Goal: Transaction & Acquisition: Purchase product/service

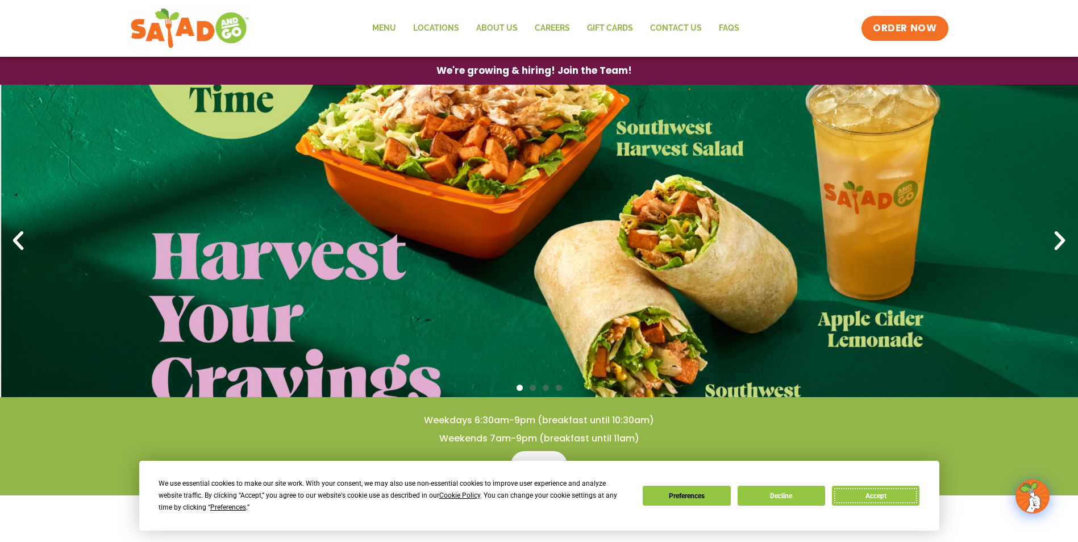
click at [891, 501] on button "Accept" at bounding box center [875, 496] width 87 height 20
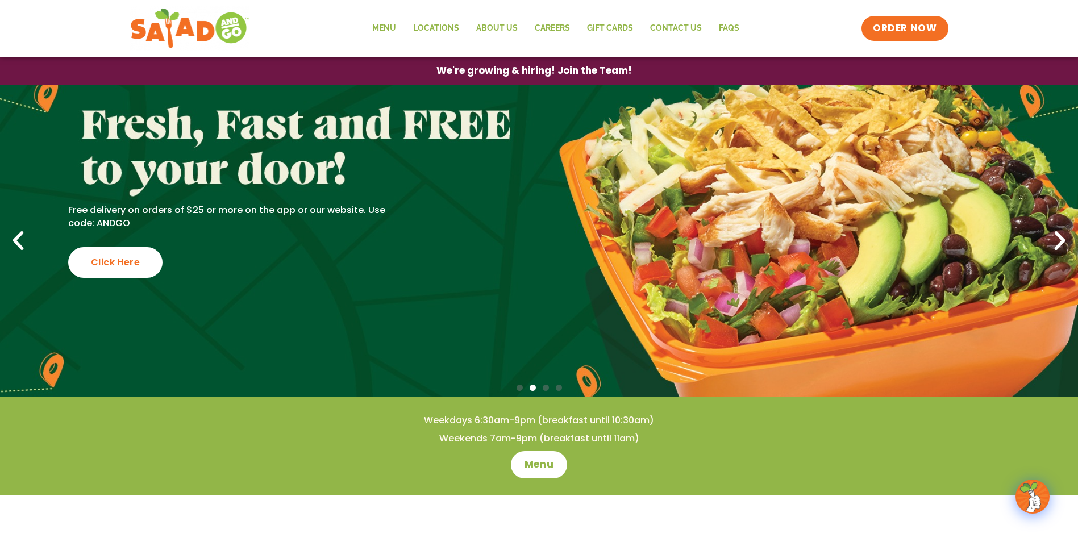
click at [1061, 234] on icon "Next slide" at bounding box center [1059, 240] width 25 height 25
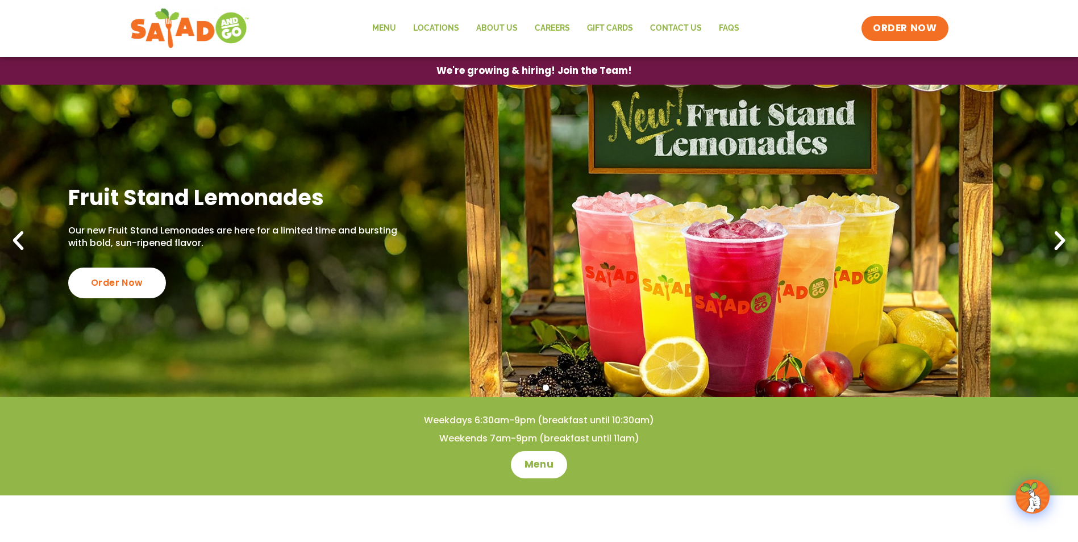
click at [1061, 234] on icon "Next slide" at bounding box center [1059, 240] width 25 height 25
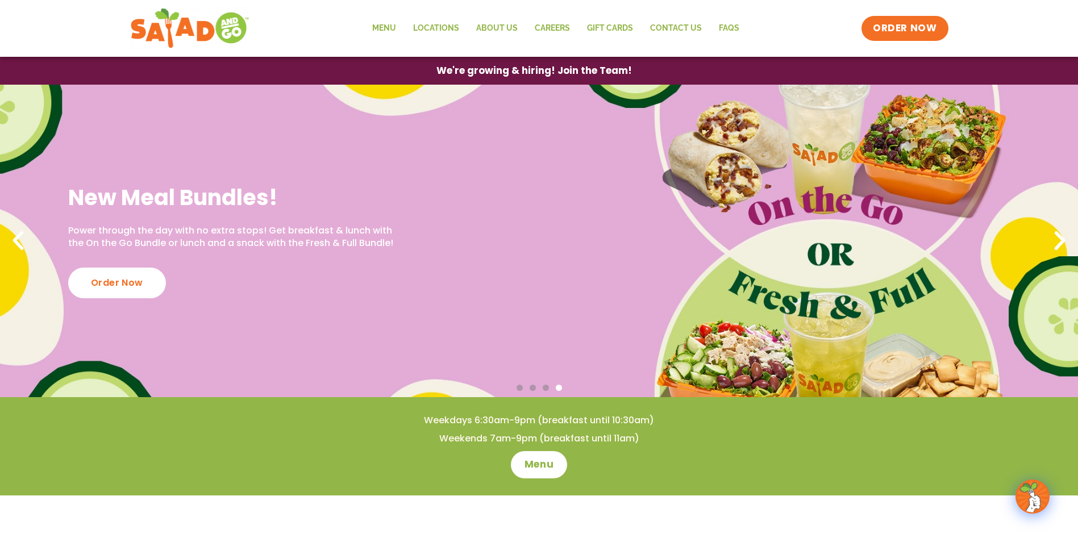
click at [1062, 234] on icon "Next slide" at bounding box center [1059, 240] width 25 height 25
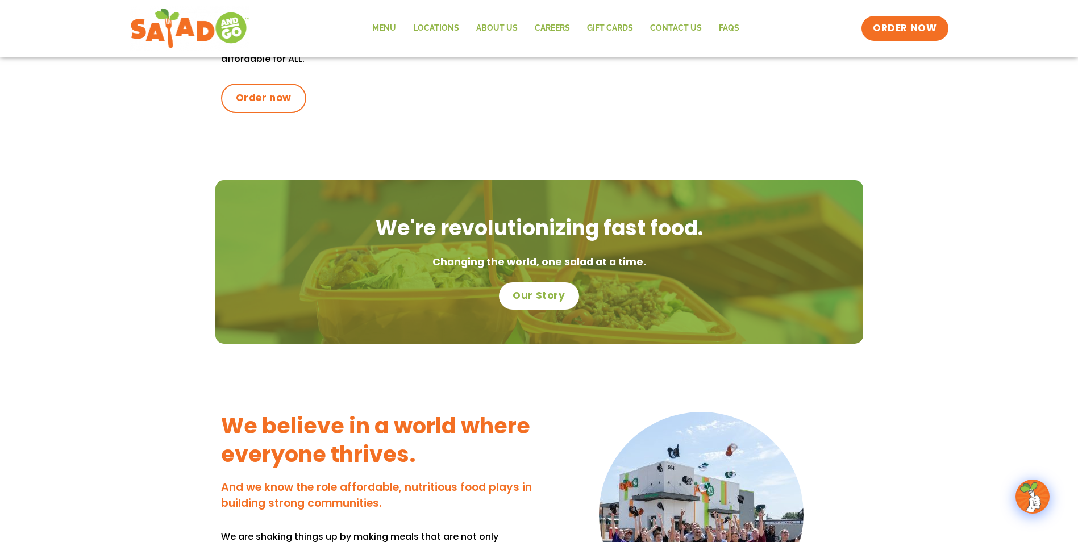
scroll to position [512, 0]
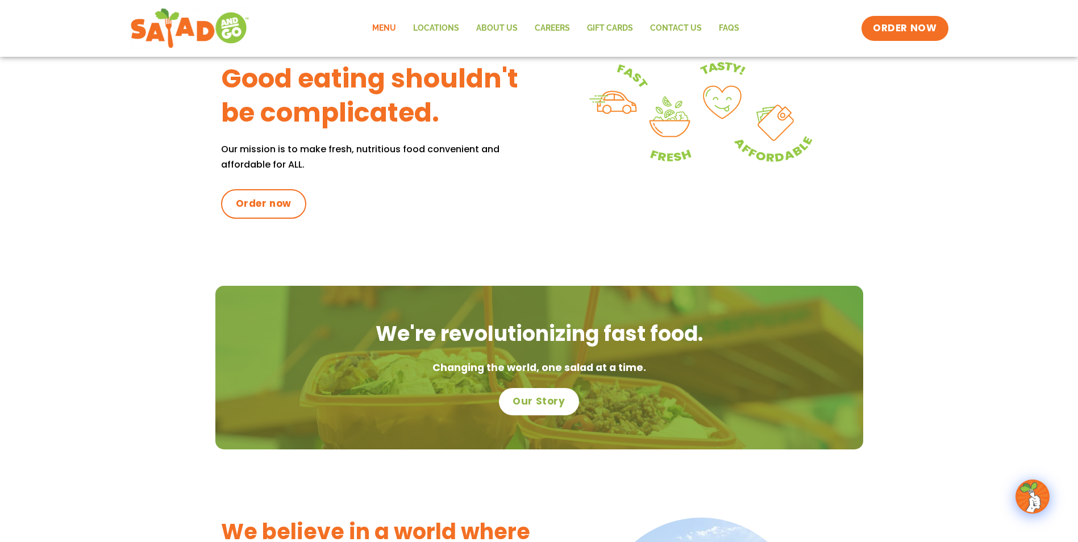
click at [369, 40] on link "Menu" at bounding box center [384, 28] width 41 height 26
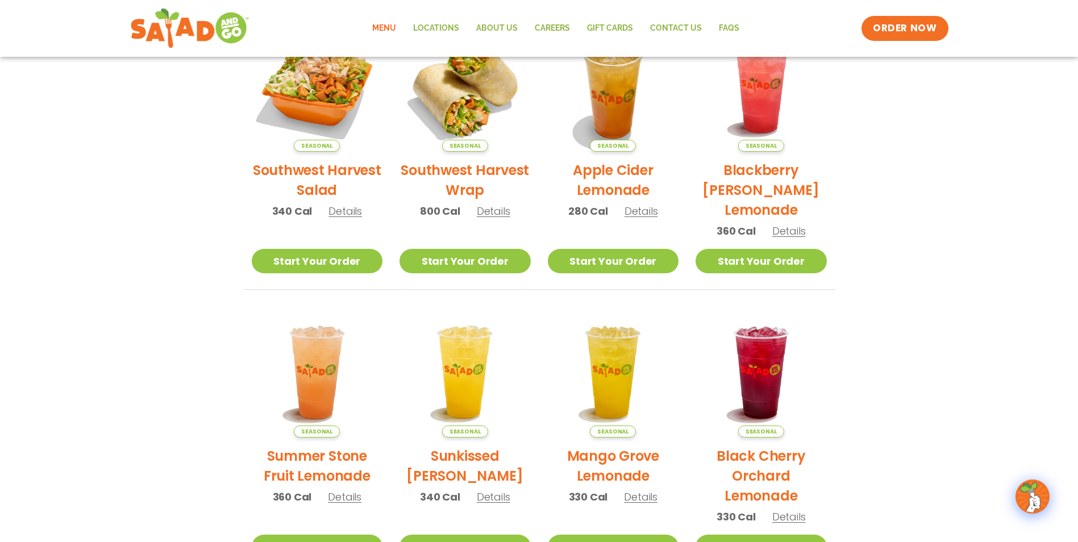
scroll to position [244, 0]
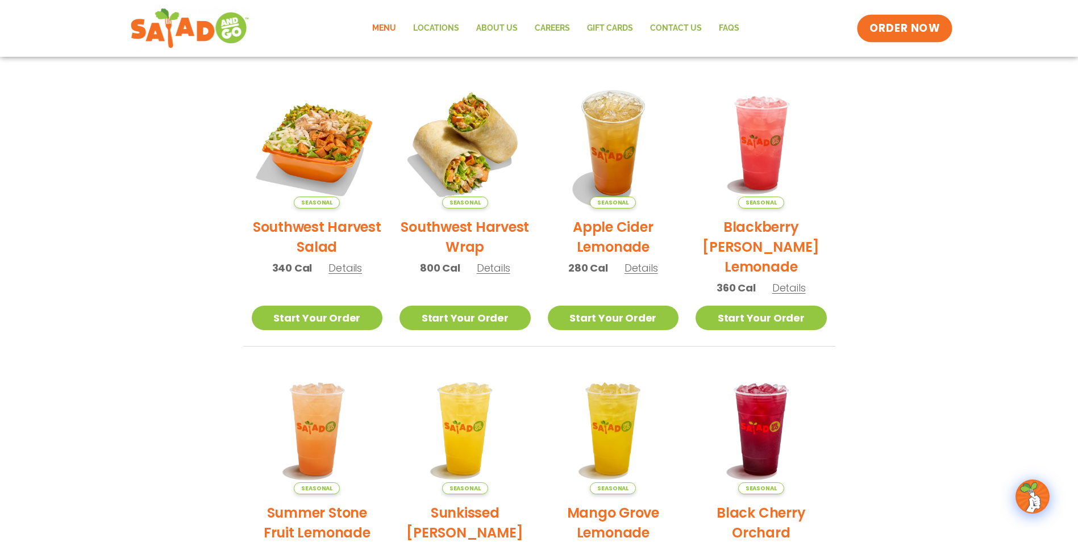
click at [894, 31] on span "ORDER NOW" at bounding box center [904, 28] width 70 height 15
